Goal: Task Accomplishment & Management: Manage account settings

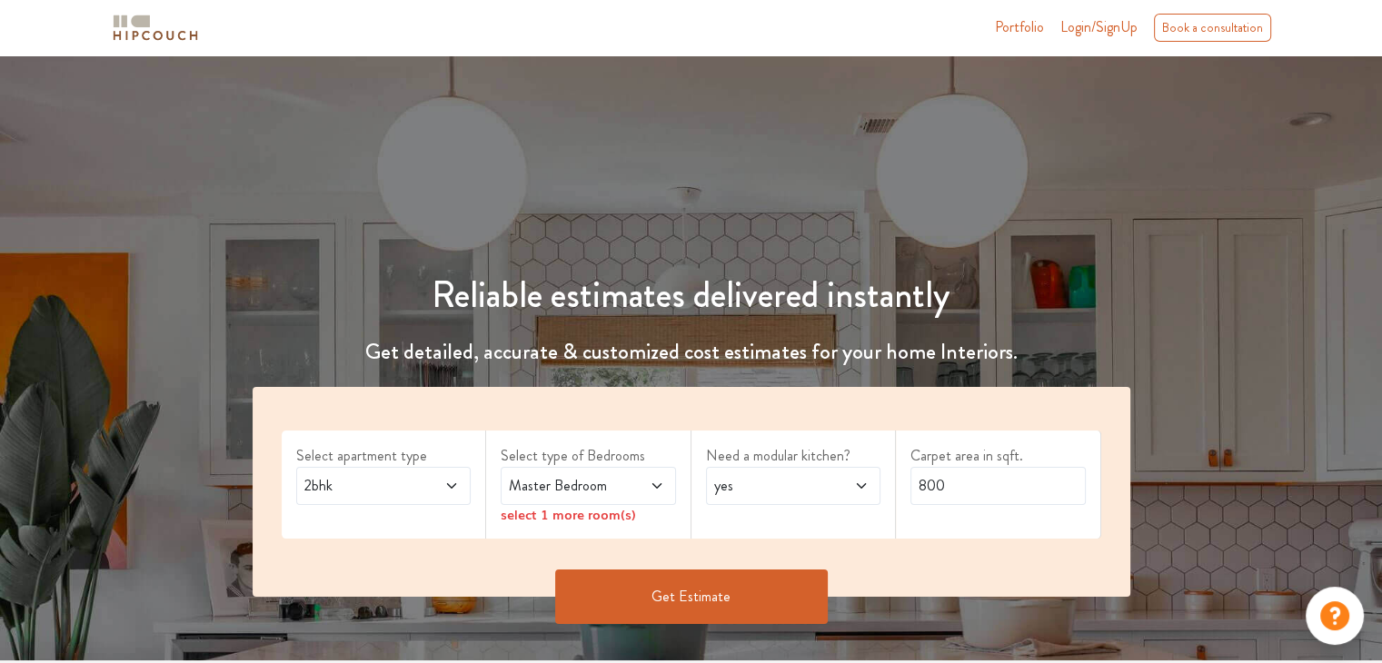
scroll to position [91, 0]
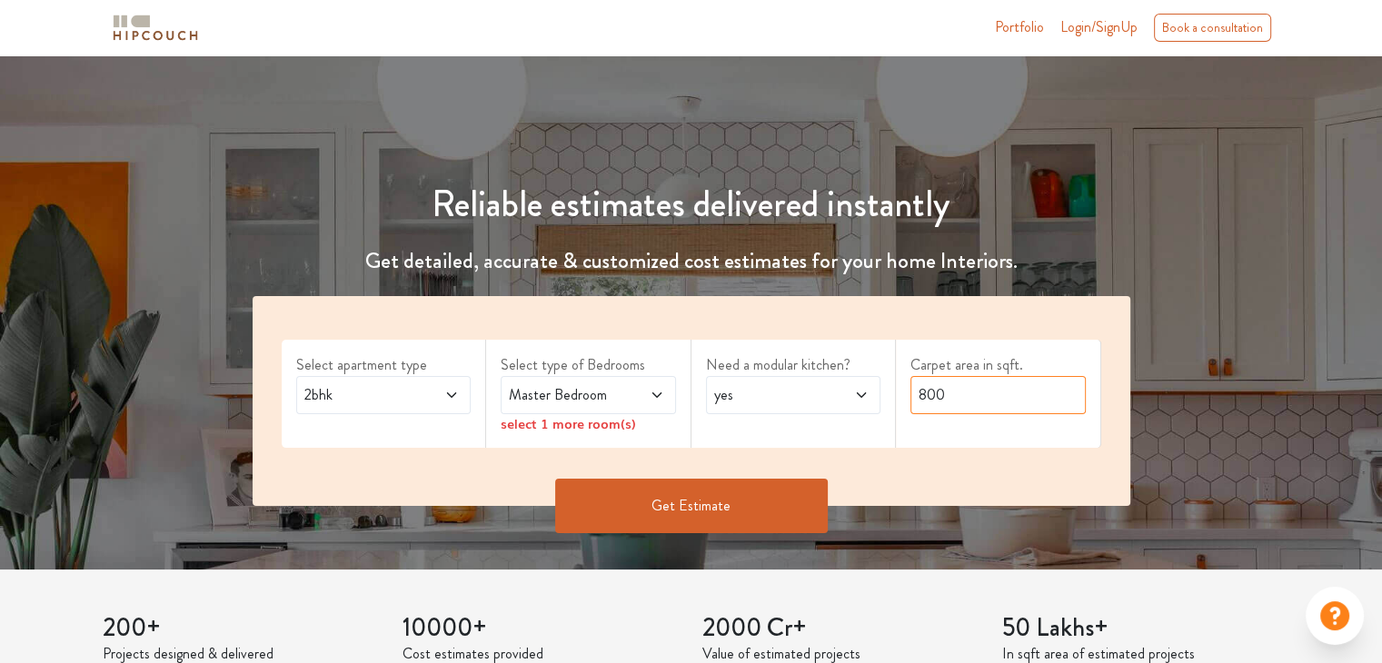
click at [958, 403] on input "800" at bounding box center [997, 395] width 175 height 38
type input "8"
click at [858, 392] on icon at bounding box center [861, 395] width 15 height 15
click at [803, 481] on div "no" at bounding box center [799, 476] width 164 height 22
click at [650, 394] on icon at bounding box center [656, 395] width 15 height 15
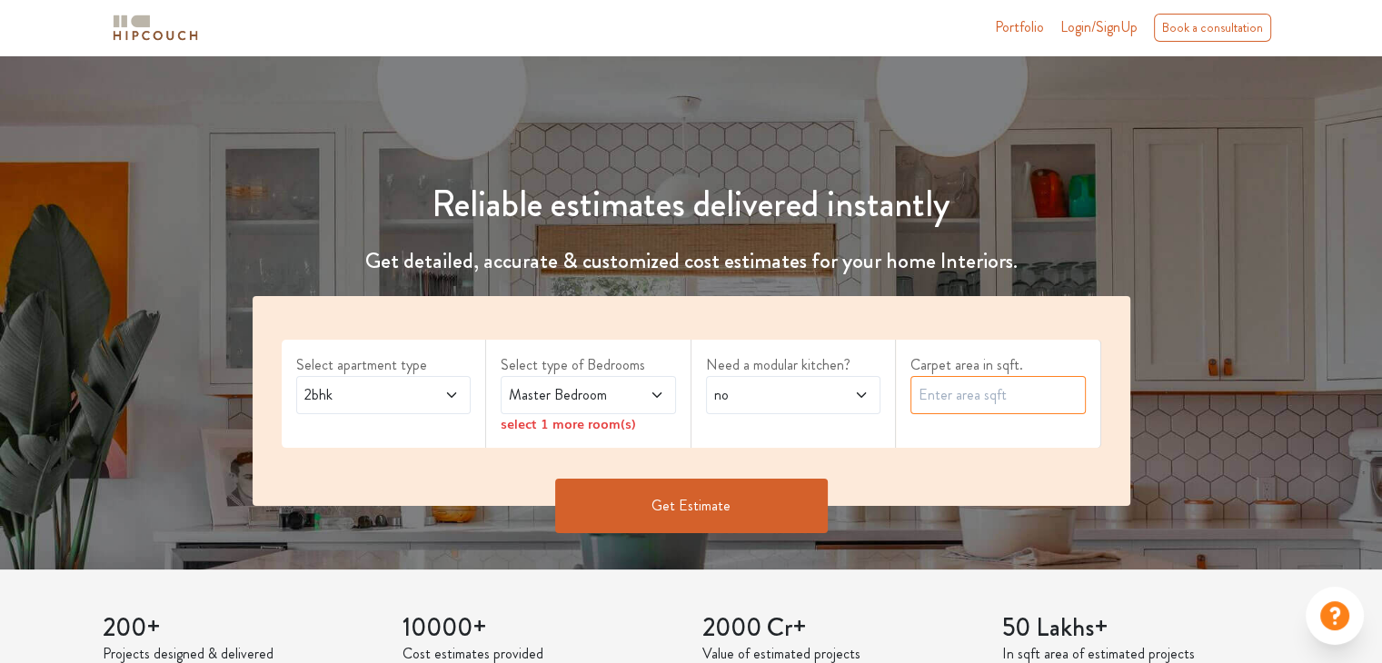
click at [947, 402] on input "text" at bounding box center [997, 395] width 175 height 38
type input "1000"
click at [665, 513] on button "Get Estimate" at bounding box center [691, 506] width 273 height 55
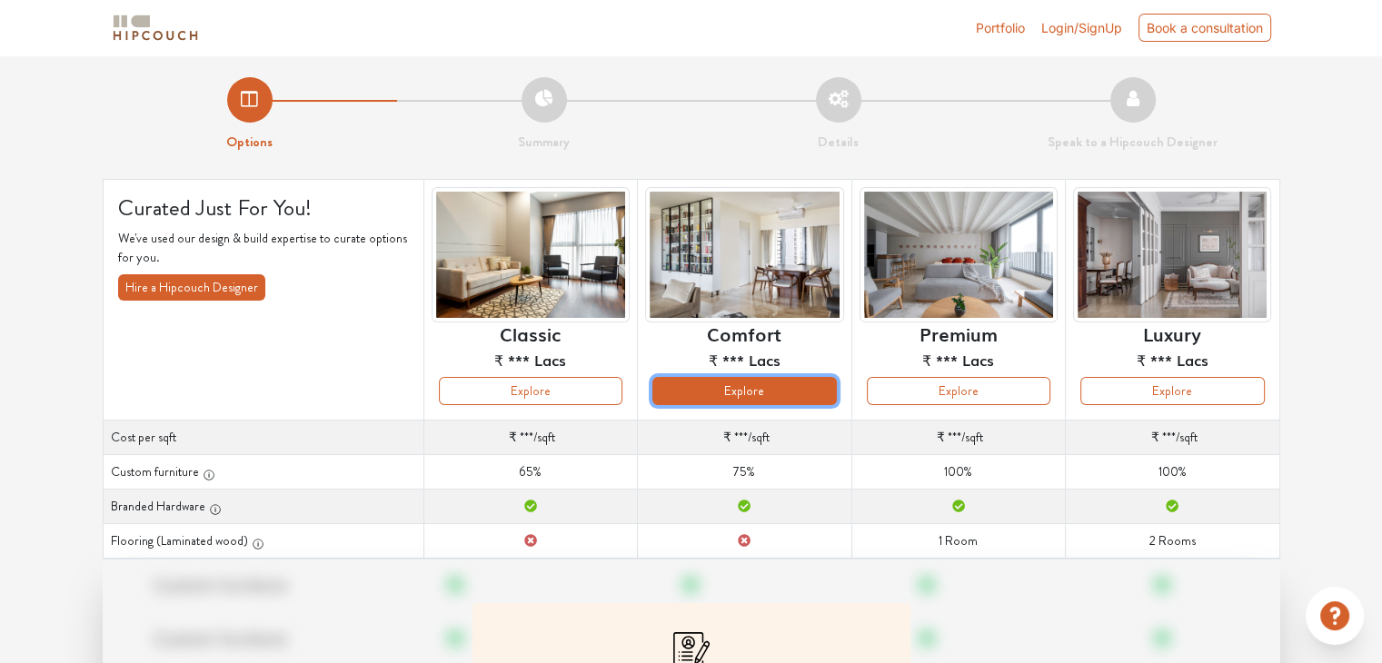
click at [775, 399] on button "Explore" at bounding box center [743, 391] width 183 height 28
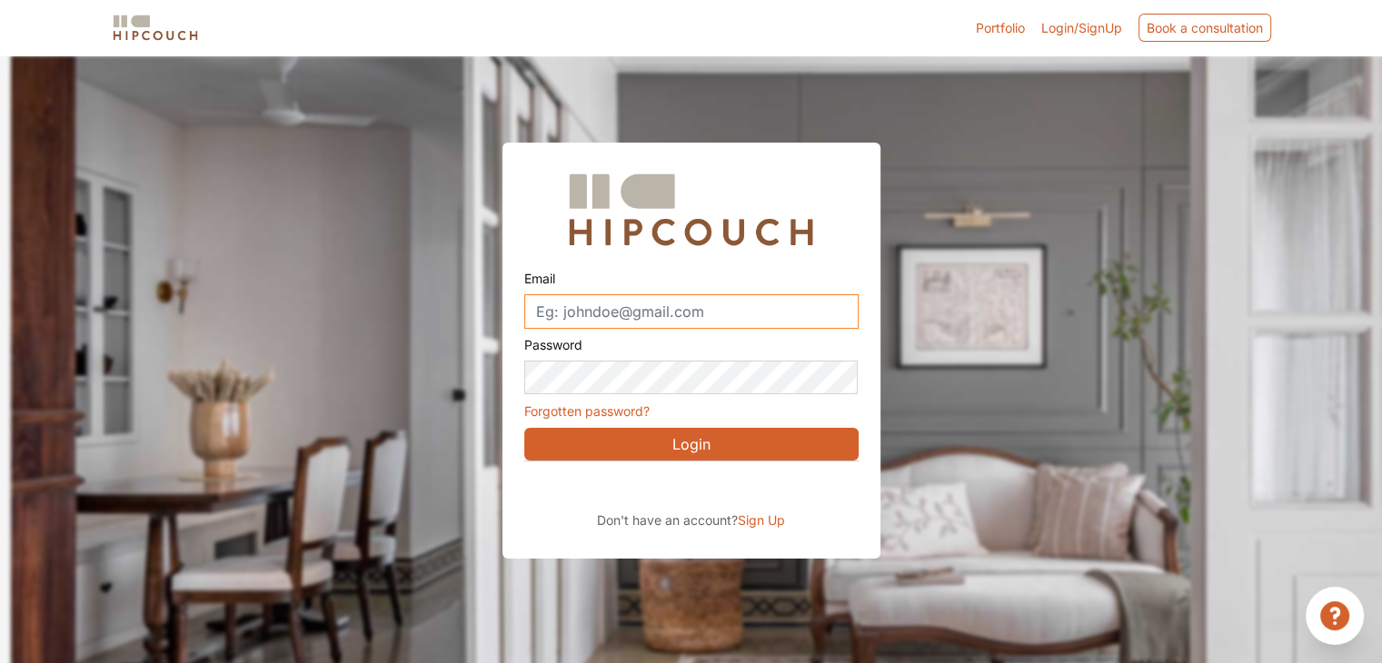
click at [645, 312] on input "Email" at bounding box center [691, 311] width 334 height 35
type input "[EMAIL_ADDRESS][DOMAIN_NAME]"
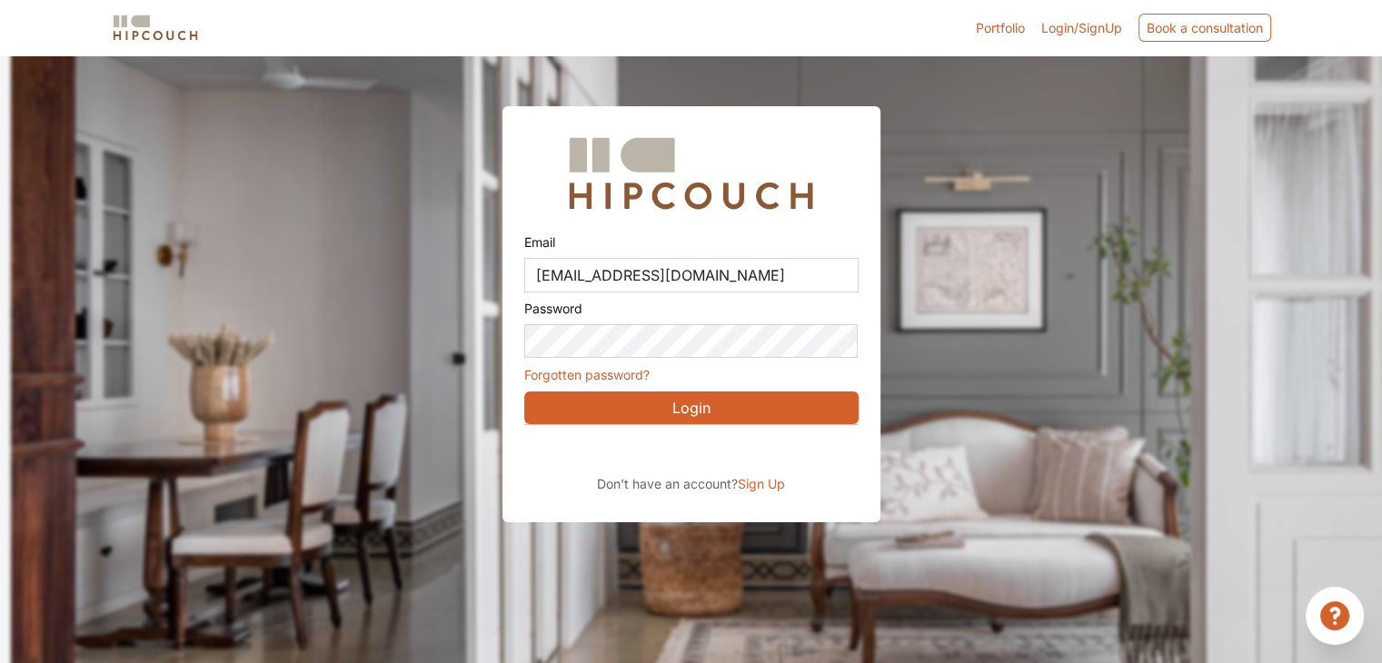
scroll to position [55, 0]
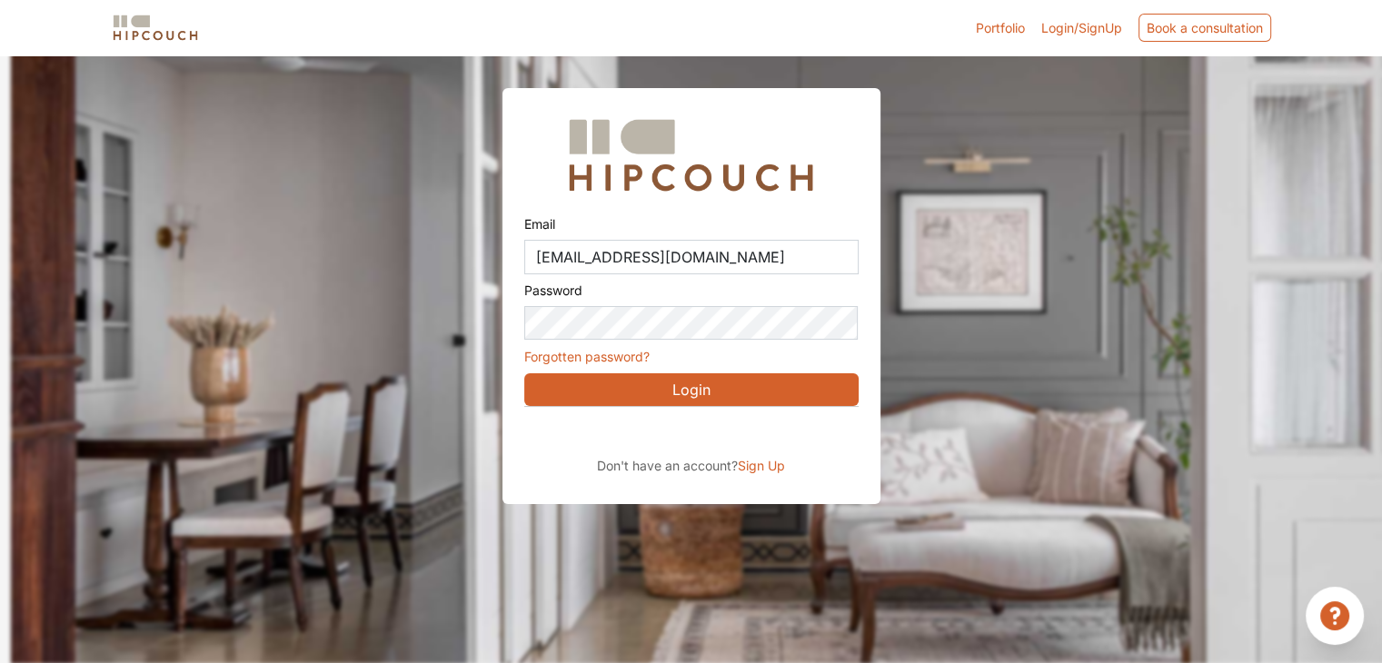
click at [676, 386] on button "Login" at bounding box center [691, 389] width 334 height 33
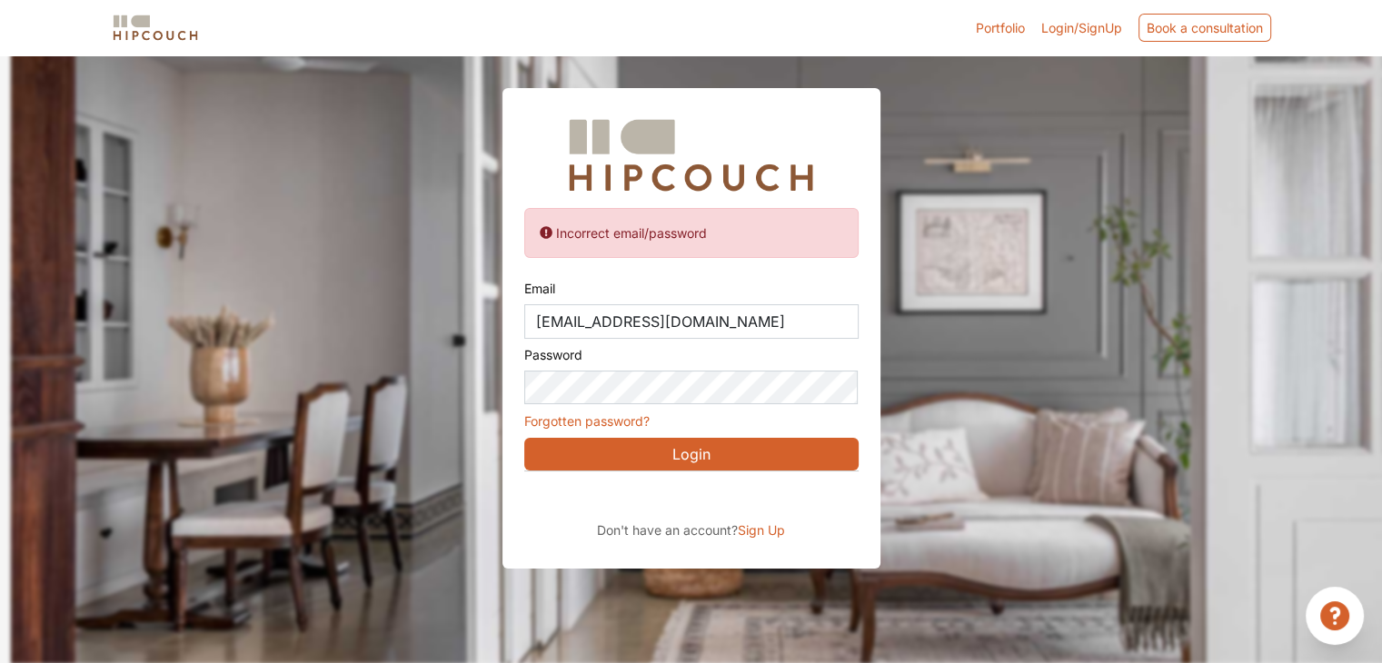
click at [629, 418] on link "Forgotten password?" at bounding box center [586, 420] width 125 height 15
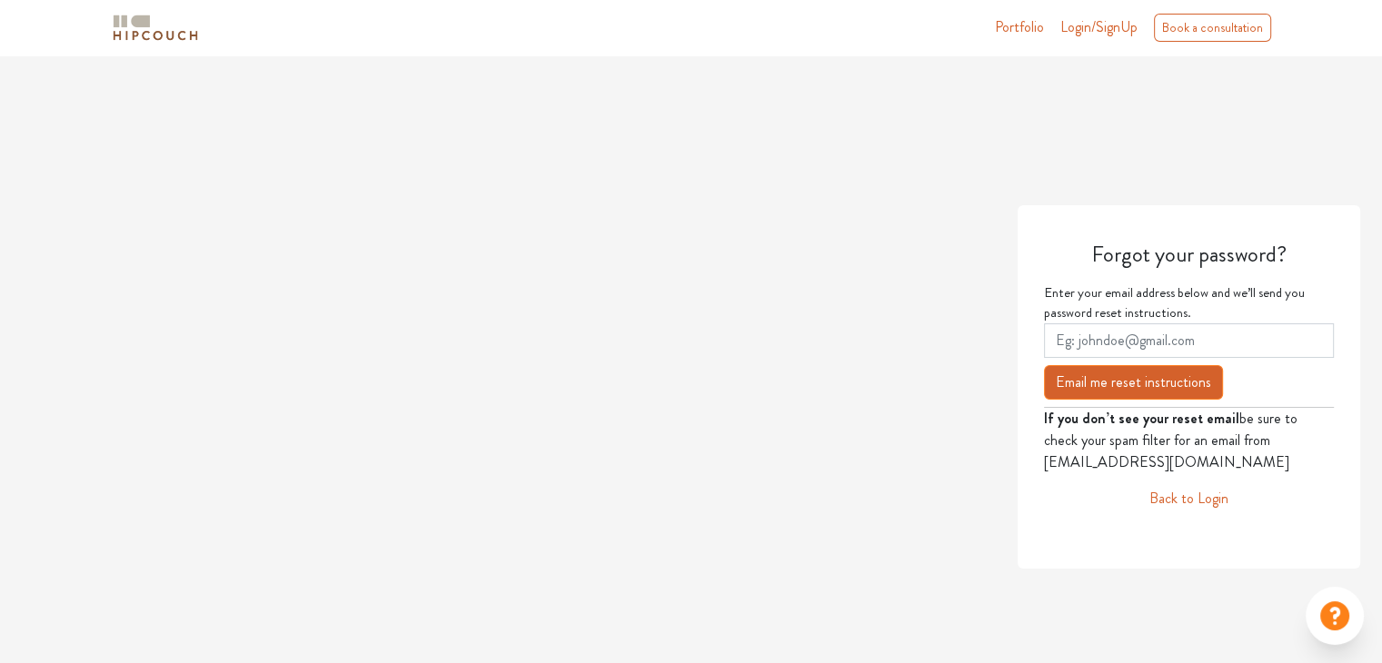
click at [1023, 35] on link "Portfolio" at bounding box center [1019, 27] width 49 height 22
click at [1103, 342] on input "email" at bounding box center [1189, 340] width 290 height 35
click at [1044, 365] on button "Email me reset instructions" at bounding box center [1133, 382] width 179 height 35
click at [1284, 460] on p "If you don’t see your reset email be sure to check your spam filter for an emai…" at bounding box center [1189, 440] width 290 height 65
click at [1159, 379] on button "Email me reset instructions" at bounding box center [1133, 382] width 179 height 35
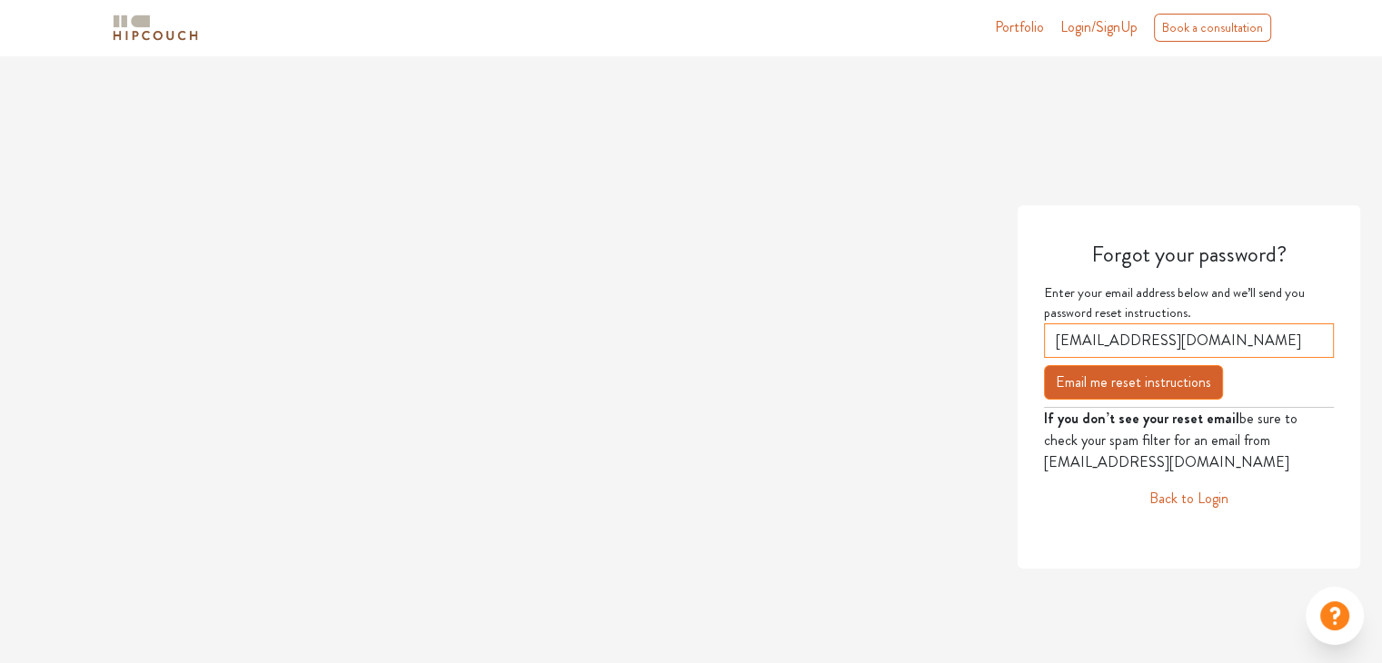
click at [1044, 365] on button "Email me reset instructions" at bounding box center [1133, 382] width 179 height 35
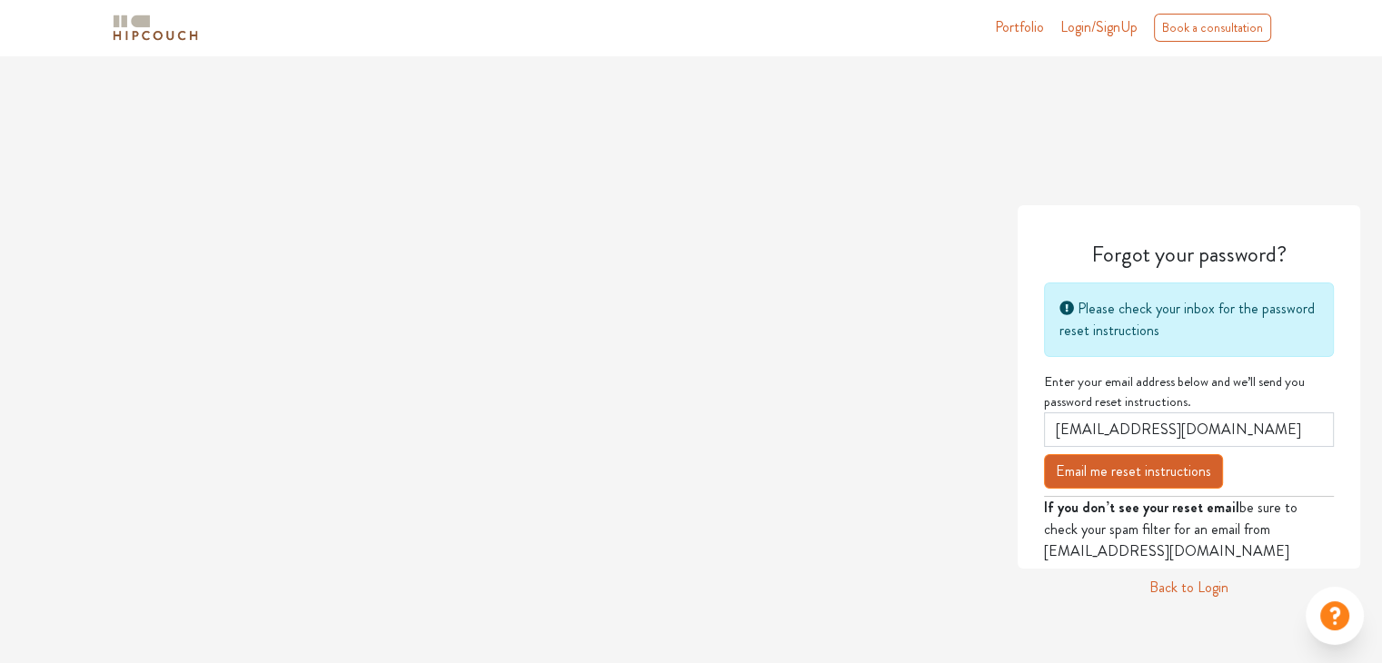
click at [1152, 478] on button "Email me reset instructions" at bounding box center [1133, 471] width 179 height 35
click at [1152, 475] on button "Email me reset instructions" at bounding box center [1133, 471] width 179 height 35
click at [1249, 426] on input "reetikagocher52@gmai.com" at bounding box center [1189, 429] width 290 height 35
type input "reetikagocher52"
click at [1044, 454] on button "Email me reset instructions" at bounding box center [1133, 471] width 179 height 35
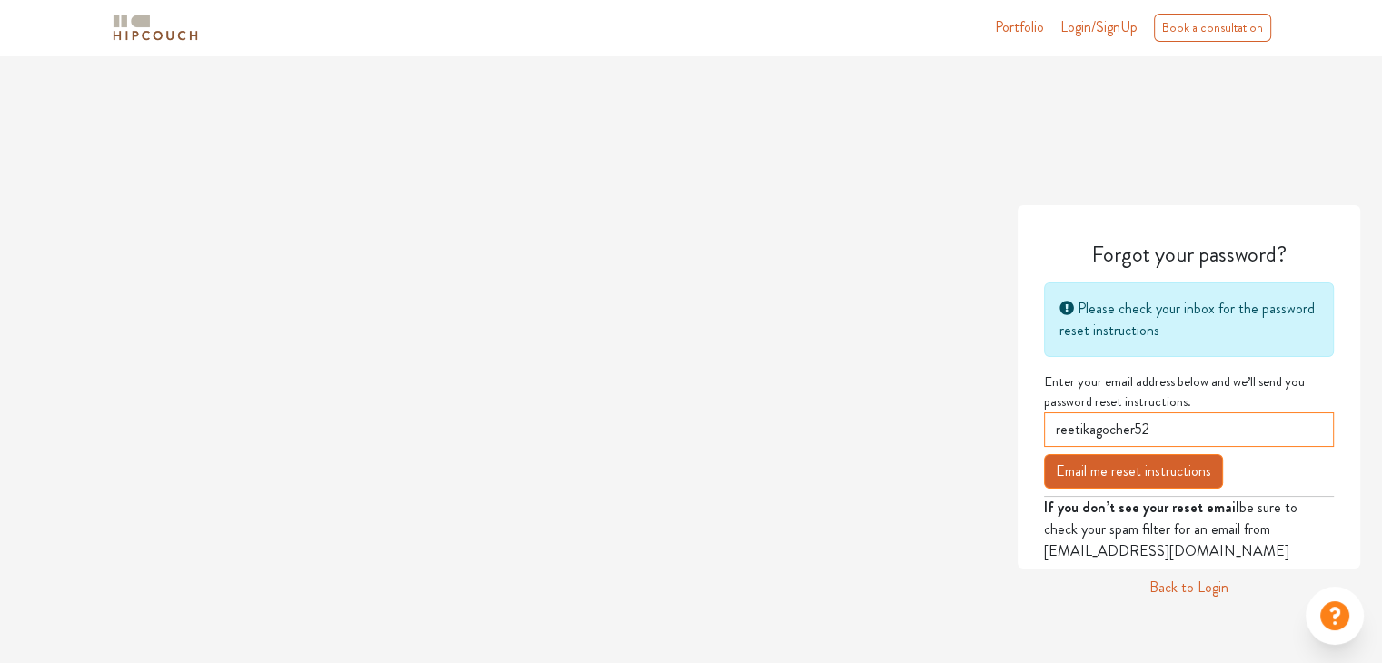
click at [1215, 441] on input "reetikagocher52" at bounding box center [1189, 429] width 290 height 35
